Goal: Information Seeking & Learning: Learn about a topic

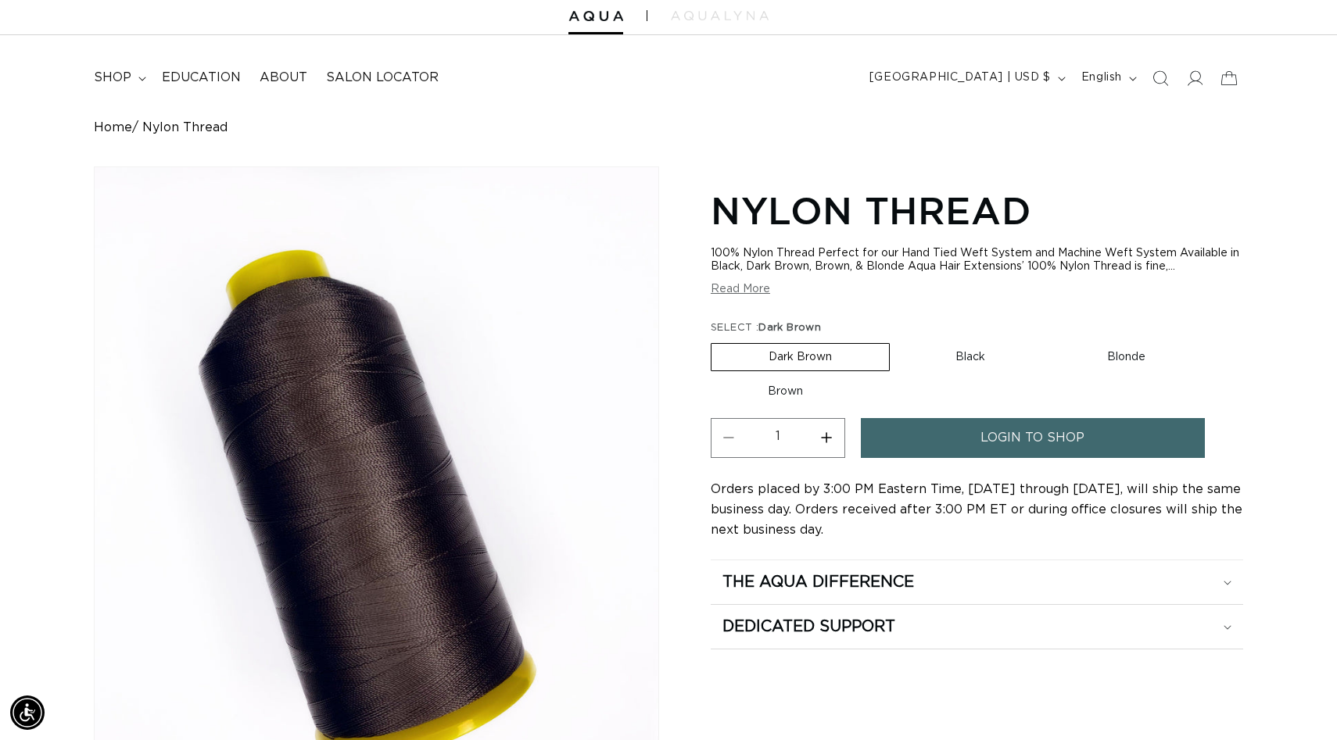
scroll to position [52, 0]
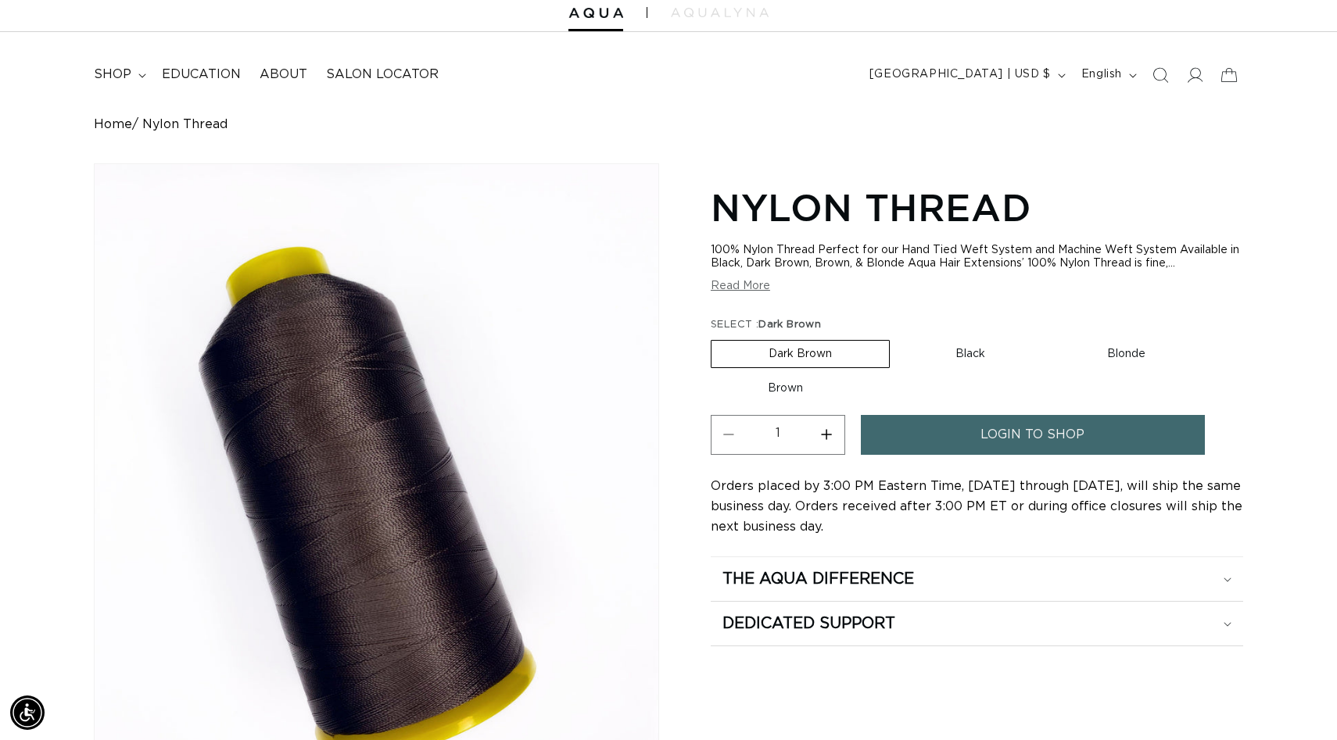
click at [750, 287] on button "Read More" at bounding box center [740, 286] width 59 height 13
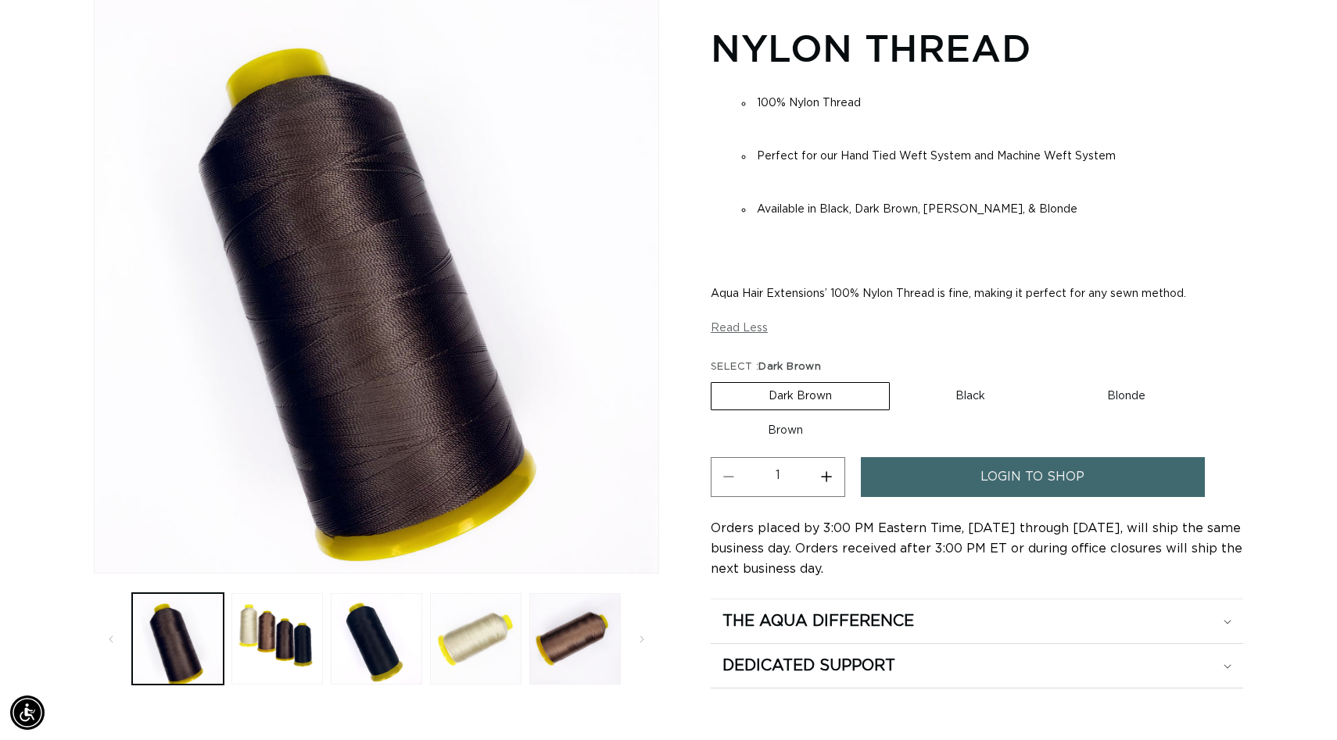
scroll to position [0, 2452]
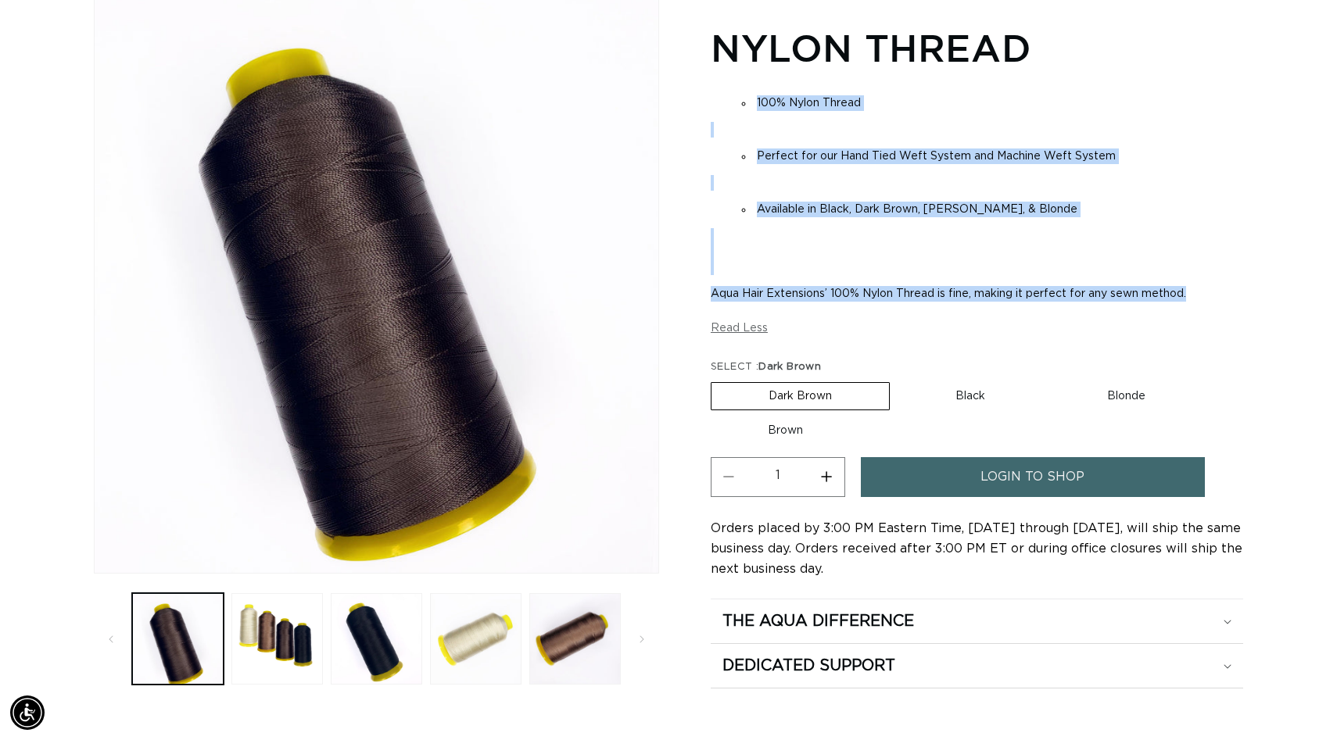
drag, startPoint x: 735, startPoint y: 87, endPoint x: 1185, endPoint y: 308, distance: 501.7
click at [1187, 307] on div "100% Nylon Thread Perfect for our Hand Tied Weft System and Machine Weft System…" at bounding box center [977, 199] width 532 height 228
copy div "100% Nylon Thread Perfect for our Hand Tied Weft System and Machine Weft System…"
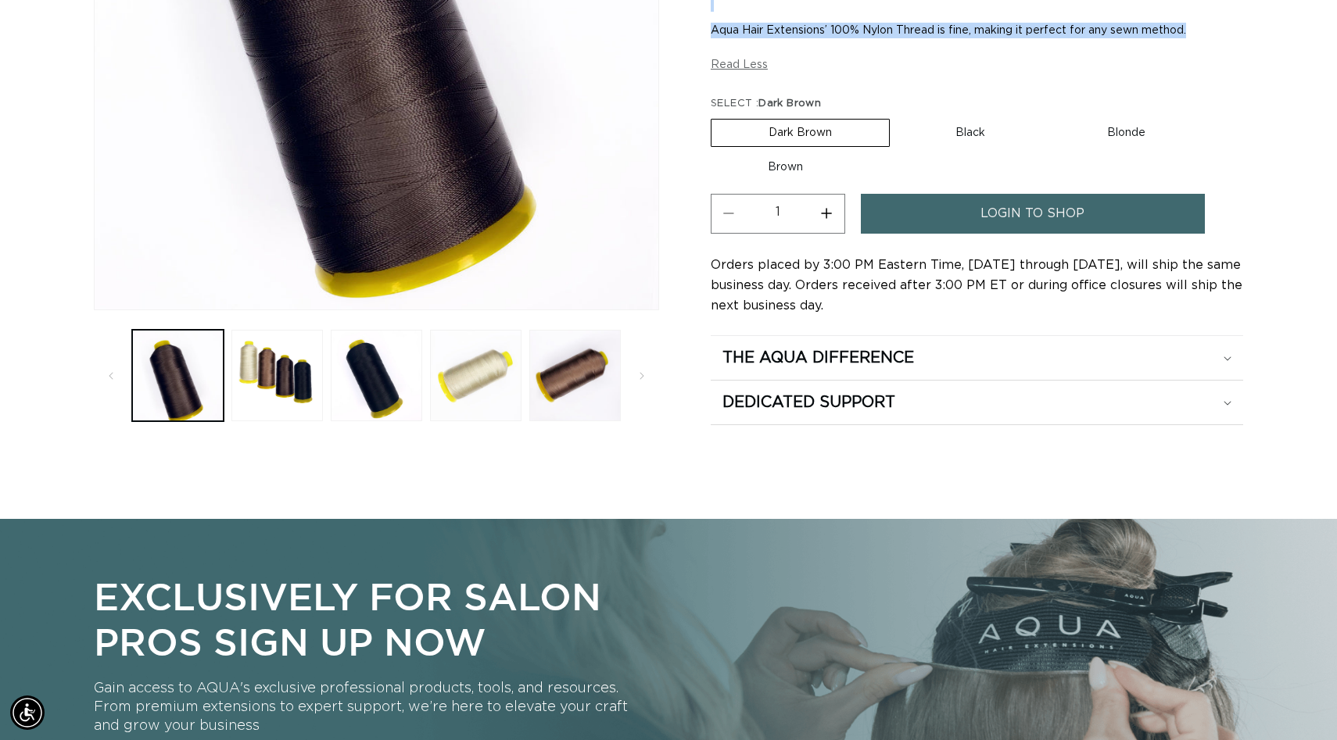
scroll to position [0, 0]
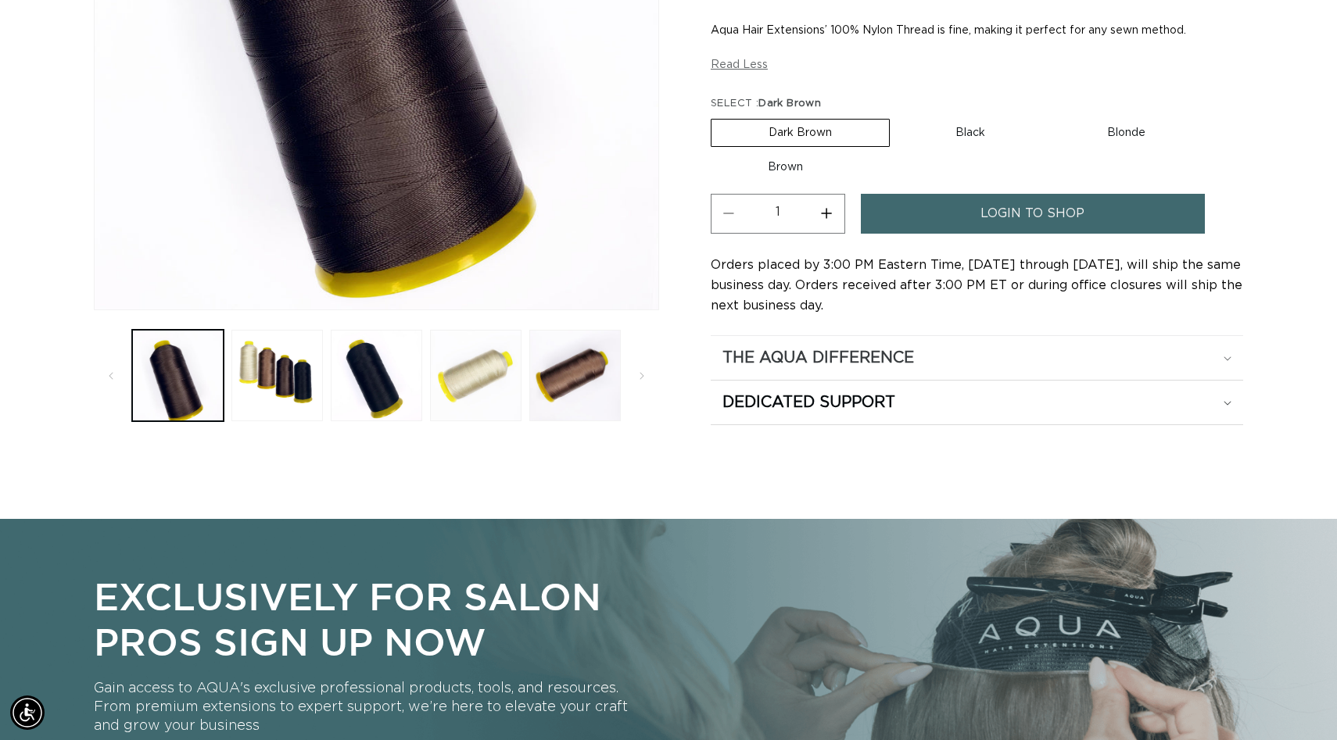
click at [822, 360] on h2 "The Aqua Difference" at bounding box center [818, 358] width 192 height 20
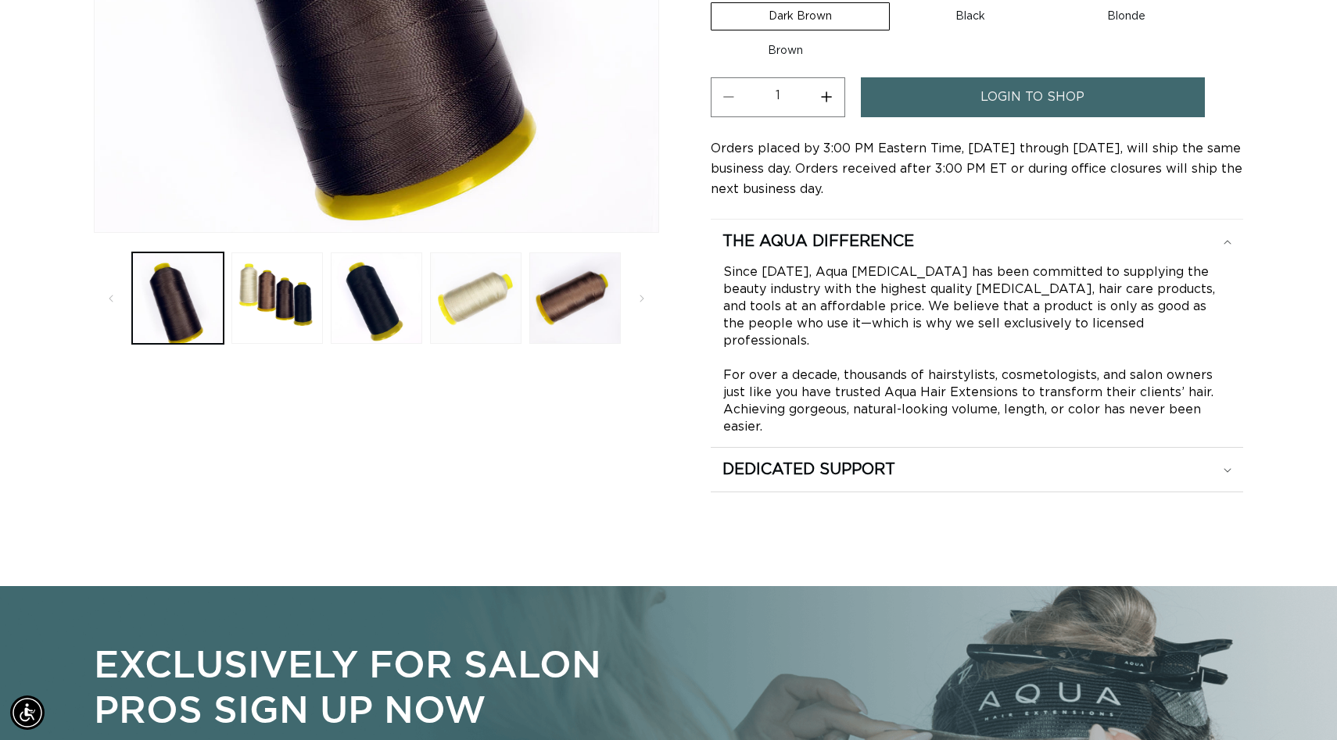
scroll to position [0, 1226]
click at [822, 252] on h2 "Dedicated Support" at bounding box center [818, 241] width 192 height 20
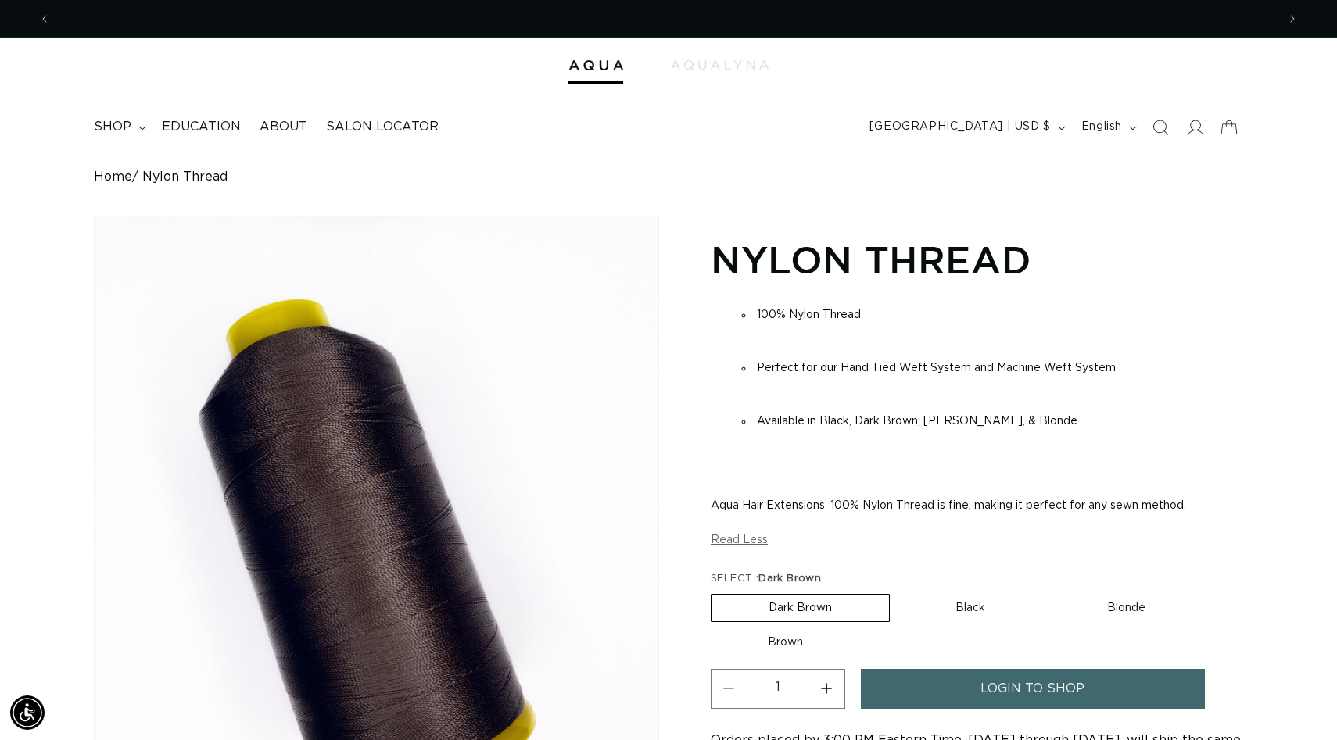
scroll to position [0, 0]
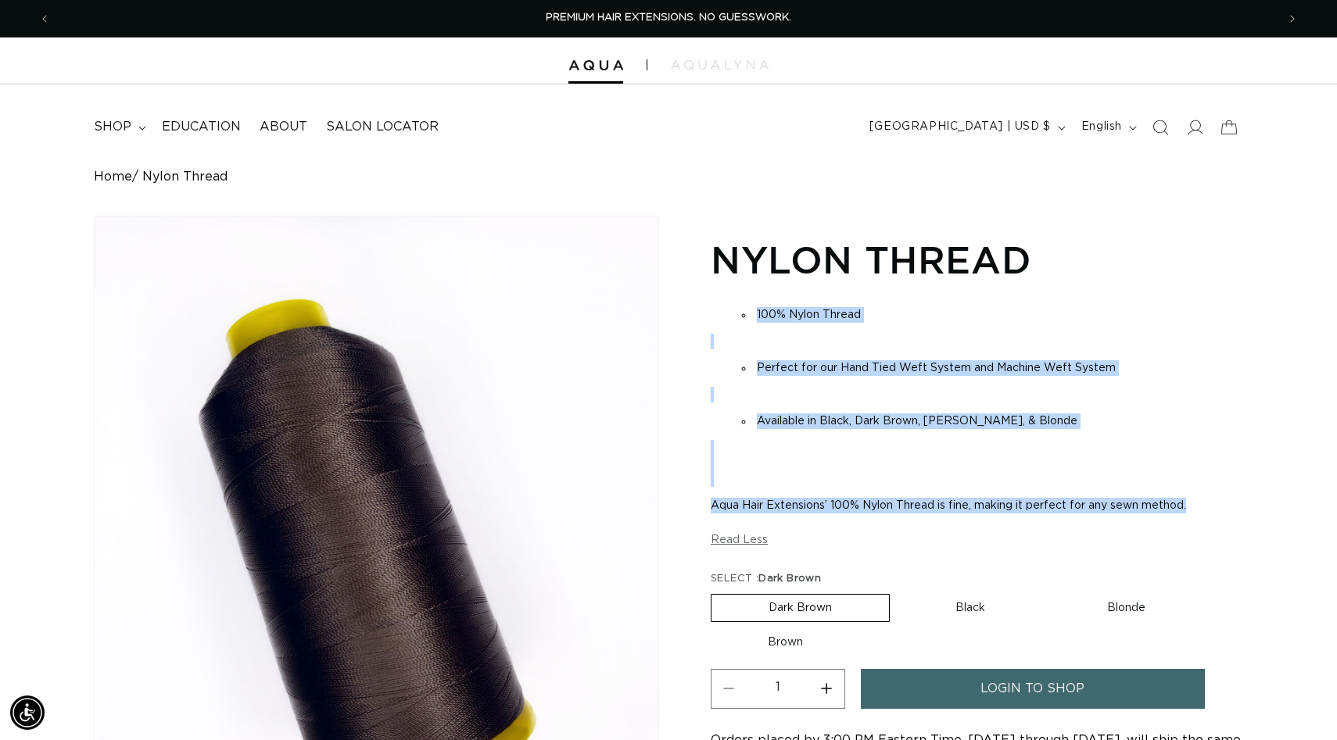
drag, startPoint x: 730, startPoint y: 294, endPoint x: 1223, endPoint y: 514, distance: 539.3
click at [1224, 514] on section "Nylon Thread 100% Nylon Thread Perfect for our Hand Tied Weft System and Machin…" at bounding box center [977, 646] width 532 height 831
copy div "100% Nylon Thread Perfect for our Hand Tied Weft System and Machine Weft System…"
